Goal: Transaction & Acquisition: Purchase product/service

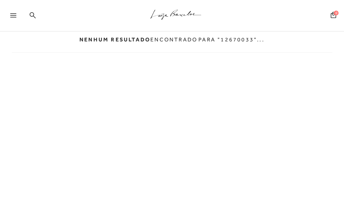
click at [34, 13] on icon at bounding box center [33, 15] width 6 height 6
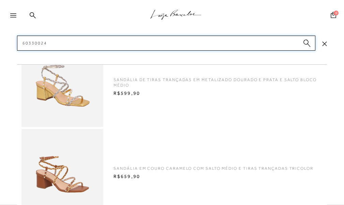
scroll to position [197, 0]
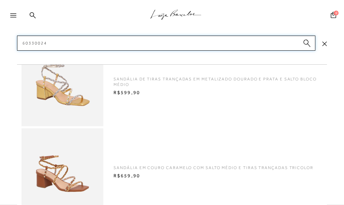
type input "60330024"
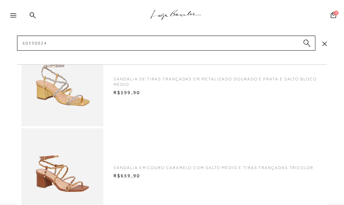
click at [242, 168] on span "SANDÁLIA EM COURO CARAMELO COM SALTO MÉDIO E TIRAS TRANÇADAS TRICOLOR" at bounding box center [217, 164] width 216 height 11
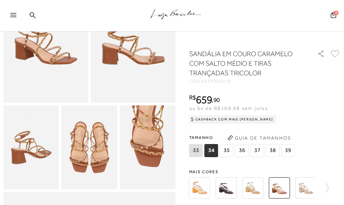
scroll to position [85, 0]
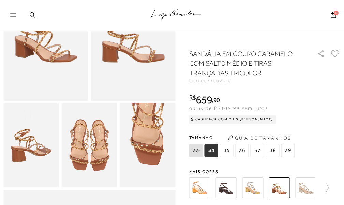
click at [282, 188] on img at bounding box center [279, 187] width 21 height 21
click at [281, 191] on img at bounding box center [279, 187] width 21 height 21
click at [329, 186] on icon at bounding box center [325, 188] width 10 height 10
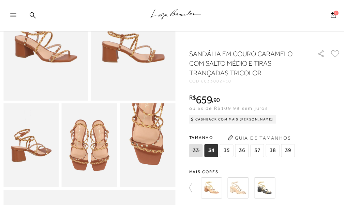
click at [214, 187] on img at bounding box center [211, 187] width 21 height 21
